Goal: Transaction & Acquisition: Download file/media

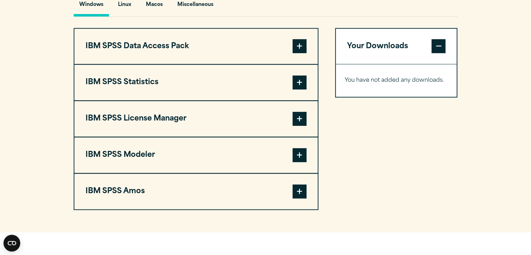
scroll to position [551, 0]
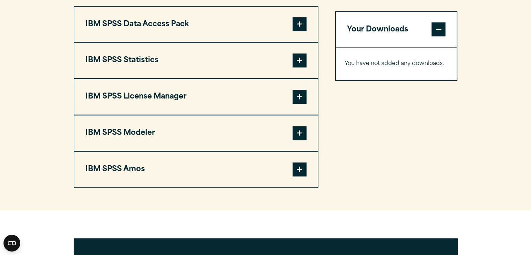
click at [259, 76] on button "IBM SPSS Statistics" at bounding box center [195, 61] width 243 height 36
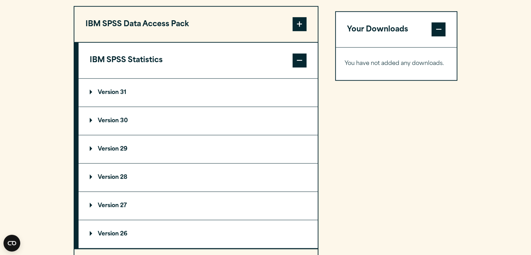
click at [127, 135] on summary "Version 30" at bounding box center [198, 121] width 239 height 28
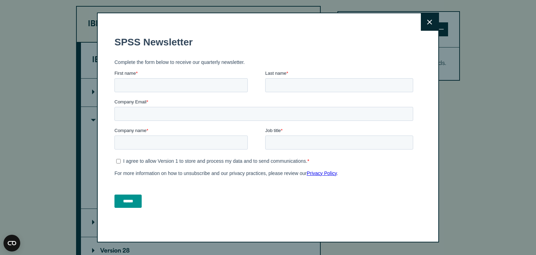
click at [422, 20] on button "Close" at bounding box center [429, 21] width 17 height 17
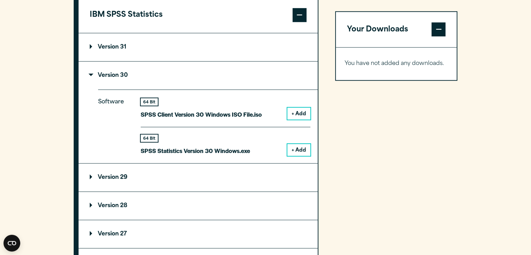
scroll to position [597, 0]
click at [294, 155] on button "+ Add" at bounding box center [298, 149] width 23 height 12
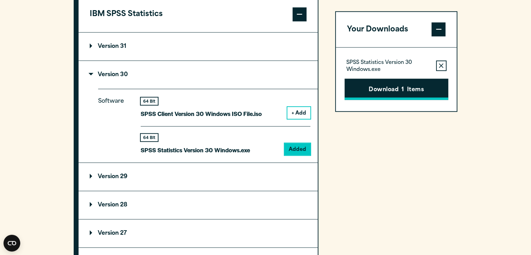
click at [381, 90] on button "Download 1 Items" at bounding box center [397, 90] width 104 height 22
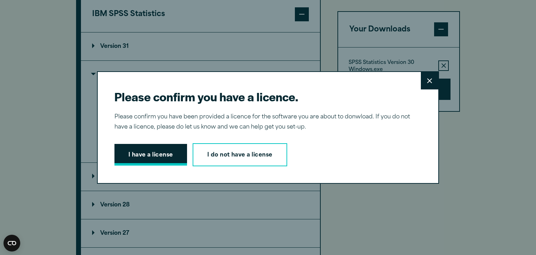
click at [141, 160] on button "I have a license" at bounding box center [150, 155] width 73 height 22
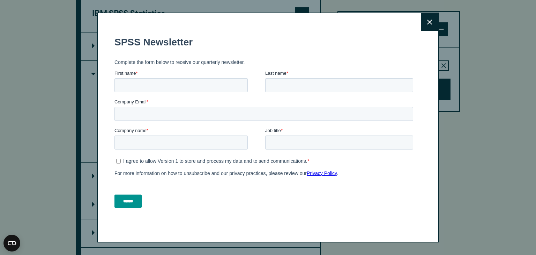
click at [424, 18] on button "Close" at bounding box center [429, 21] width 17 height 17
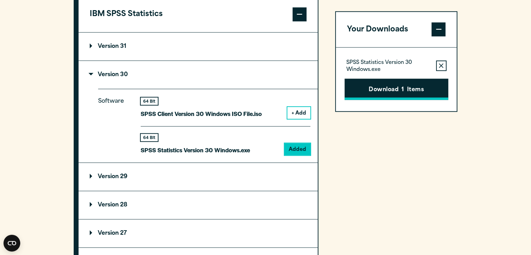
click at [381, 84] on button "Download 1 Items" at bounding box center [397, 90] width 104 height 22
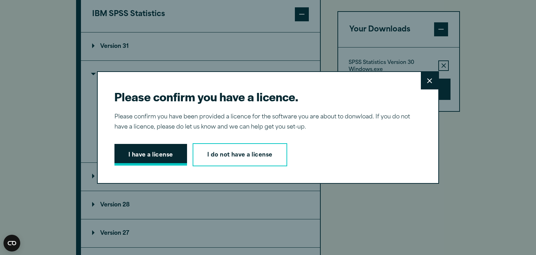
click at [145, 157] on button "I have a license" at bounding box center [150, 155] width 73 height 22
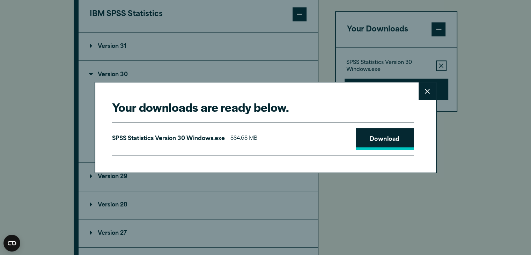
click at [391, 139] on link "Download" at bounding box center [385, 139] width 58 height 22
click at [423, 95] on button "Close" at bounding box center [427, 90] width 17 height 17
